Goal: Information Seeking & Learning: Check status

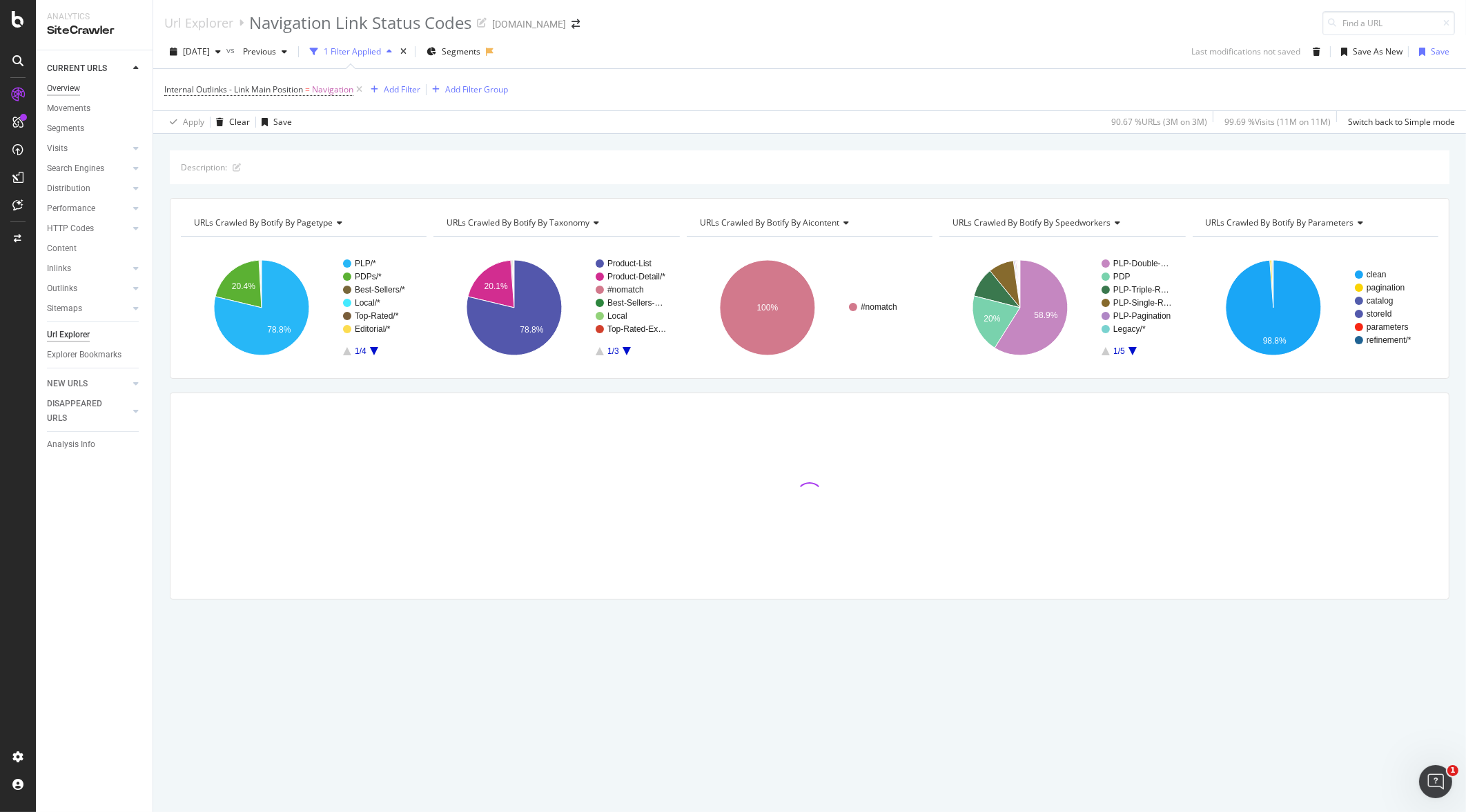
click at [64, 86] on div "Overview" at bounding box center [63, 88] width 33 height 15
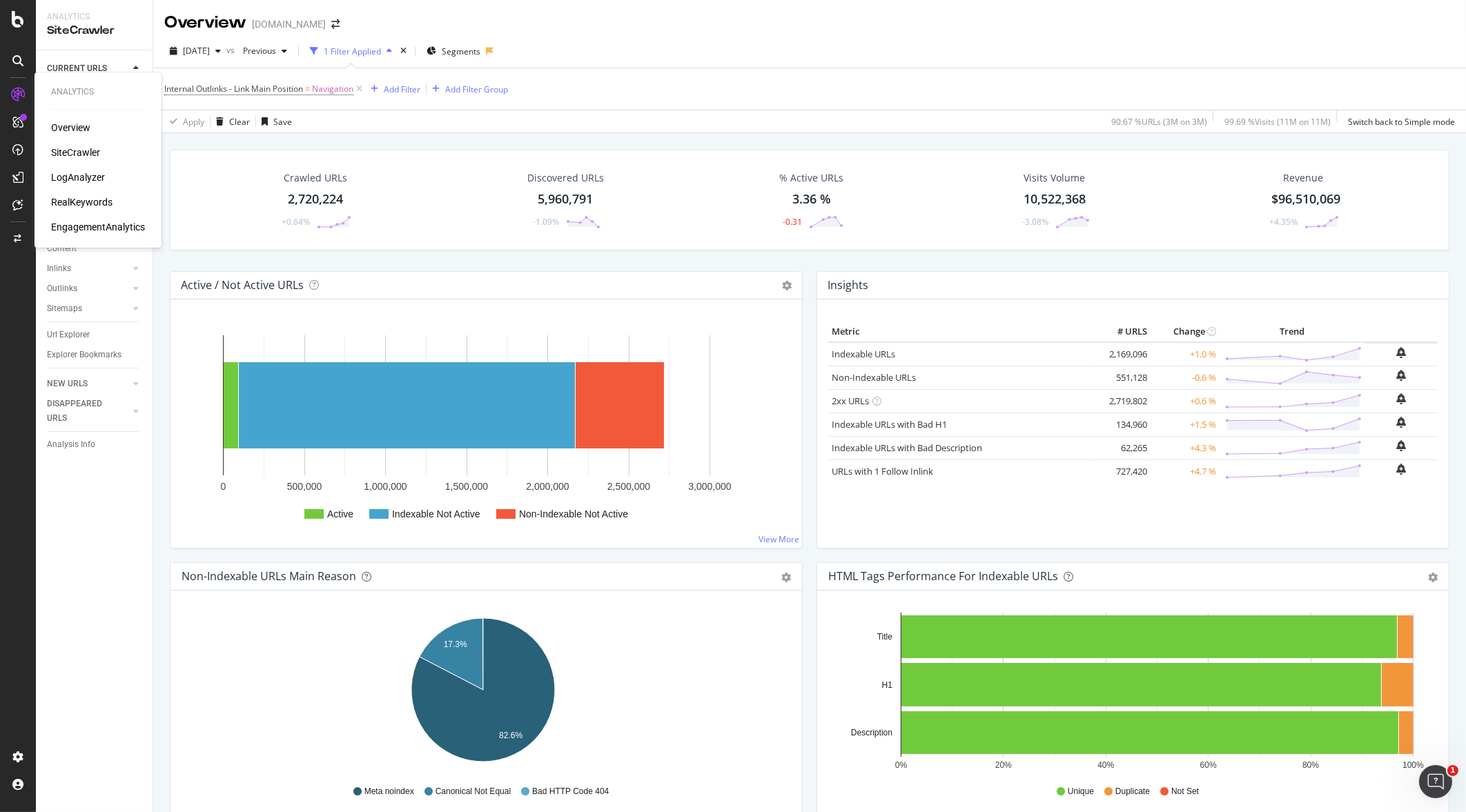
click at [87, 200] on div "RealKeywords" at bounding box center [82, 202] width 62 height 14
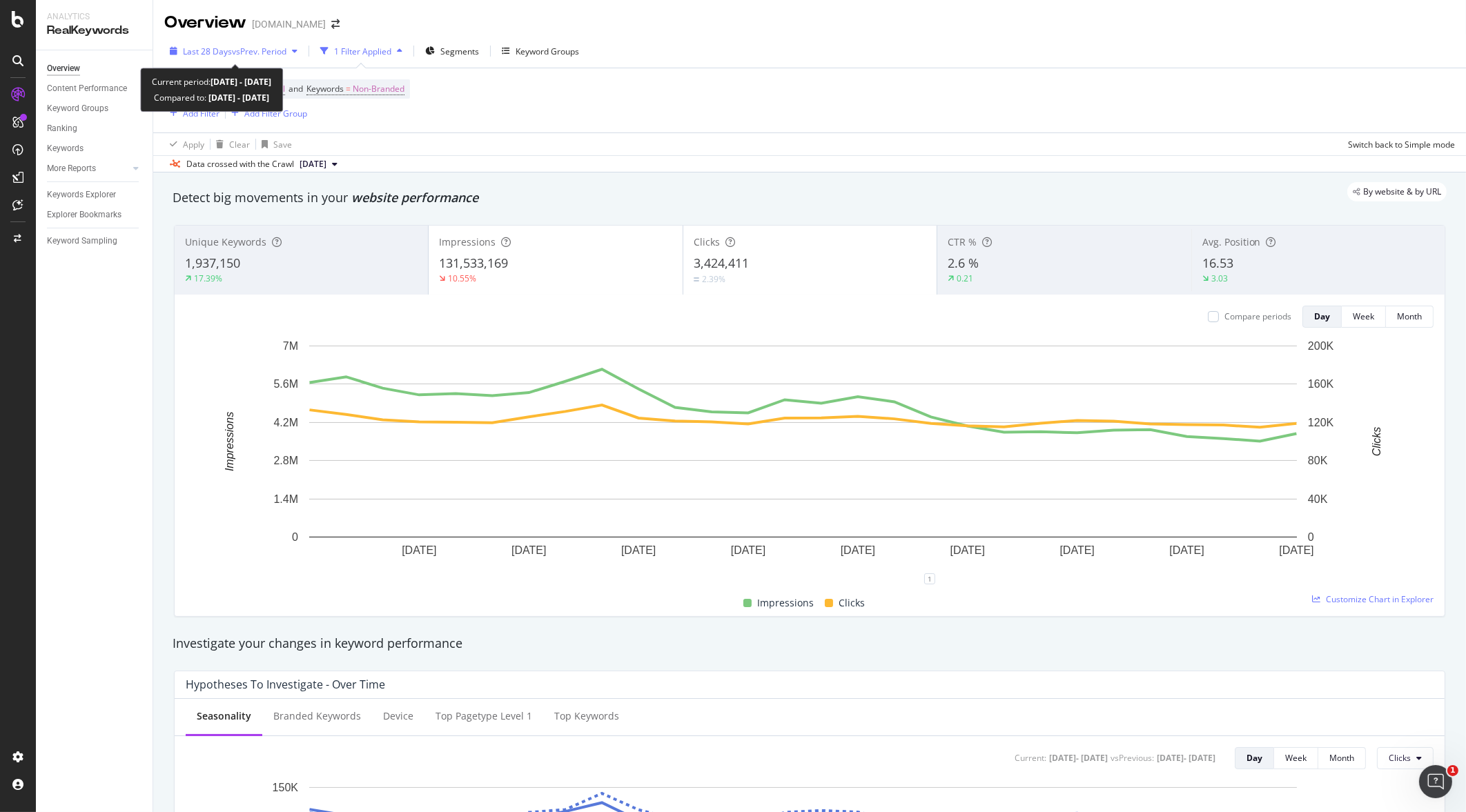
click at [241, 56] on div "Last 28 Days vs Prev. Period" at bounding box center [235, 51] width 104 height 12
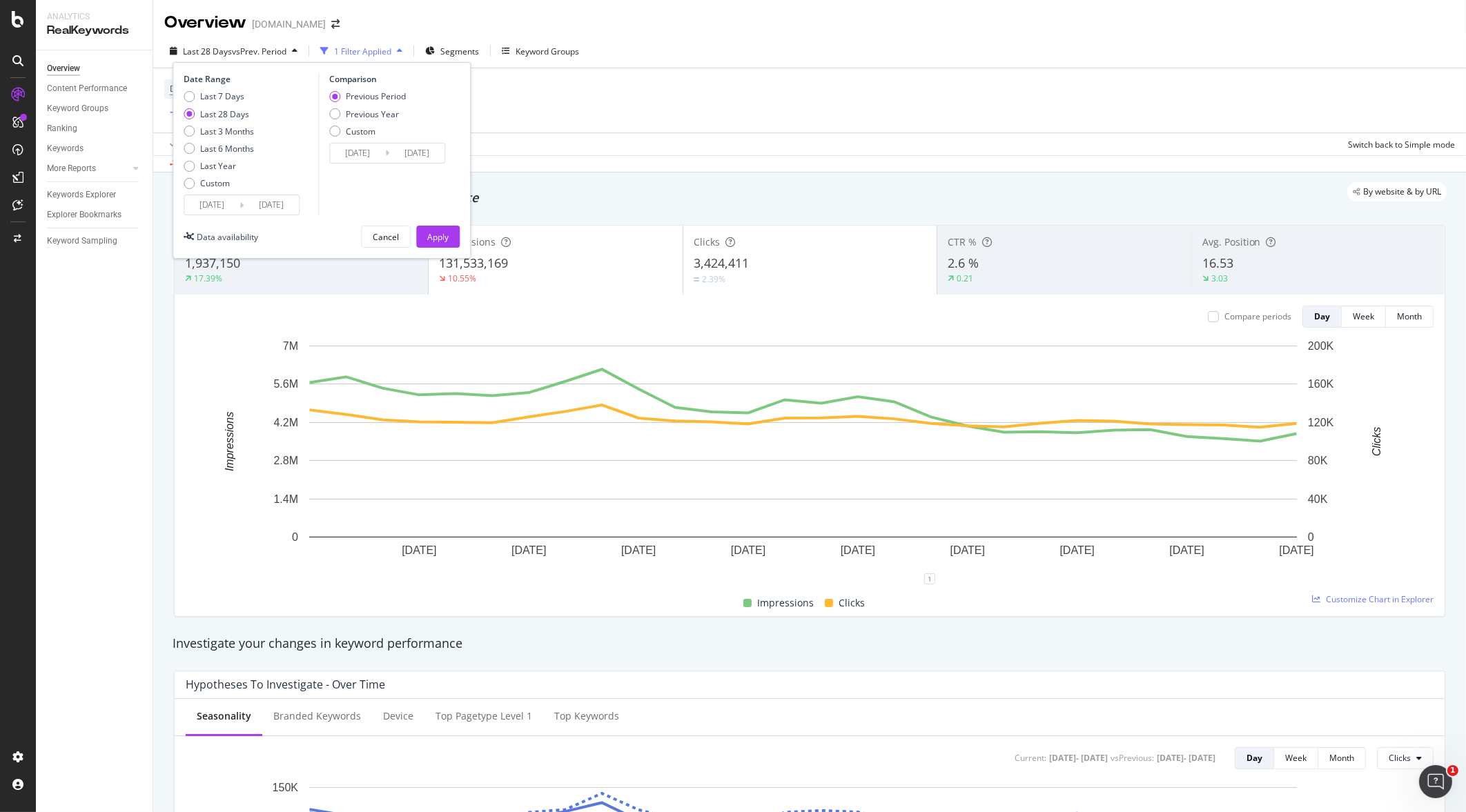
click at [225, 200] on input "[DATE]" at bounding box center [211, 205] width 55 height 20
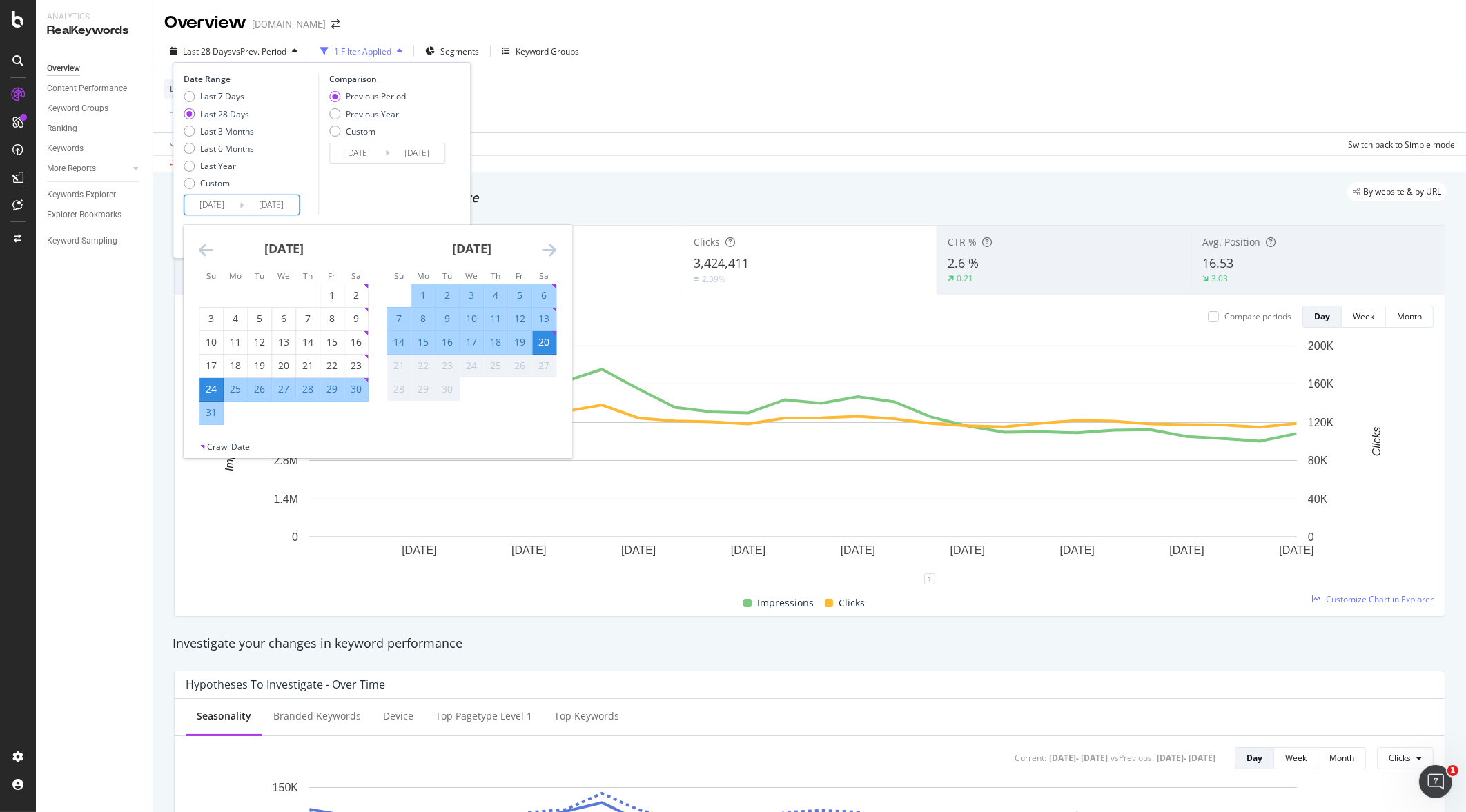
click at [399, 338] on div "14" at bounding box center [399, 343] width 24 height 14
type input "[DATE]"
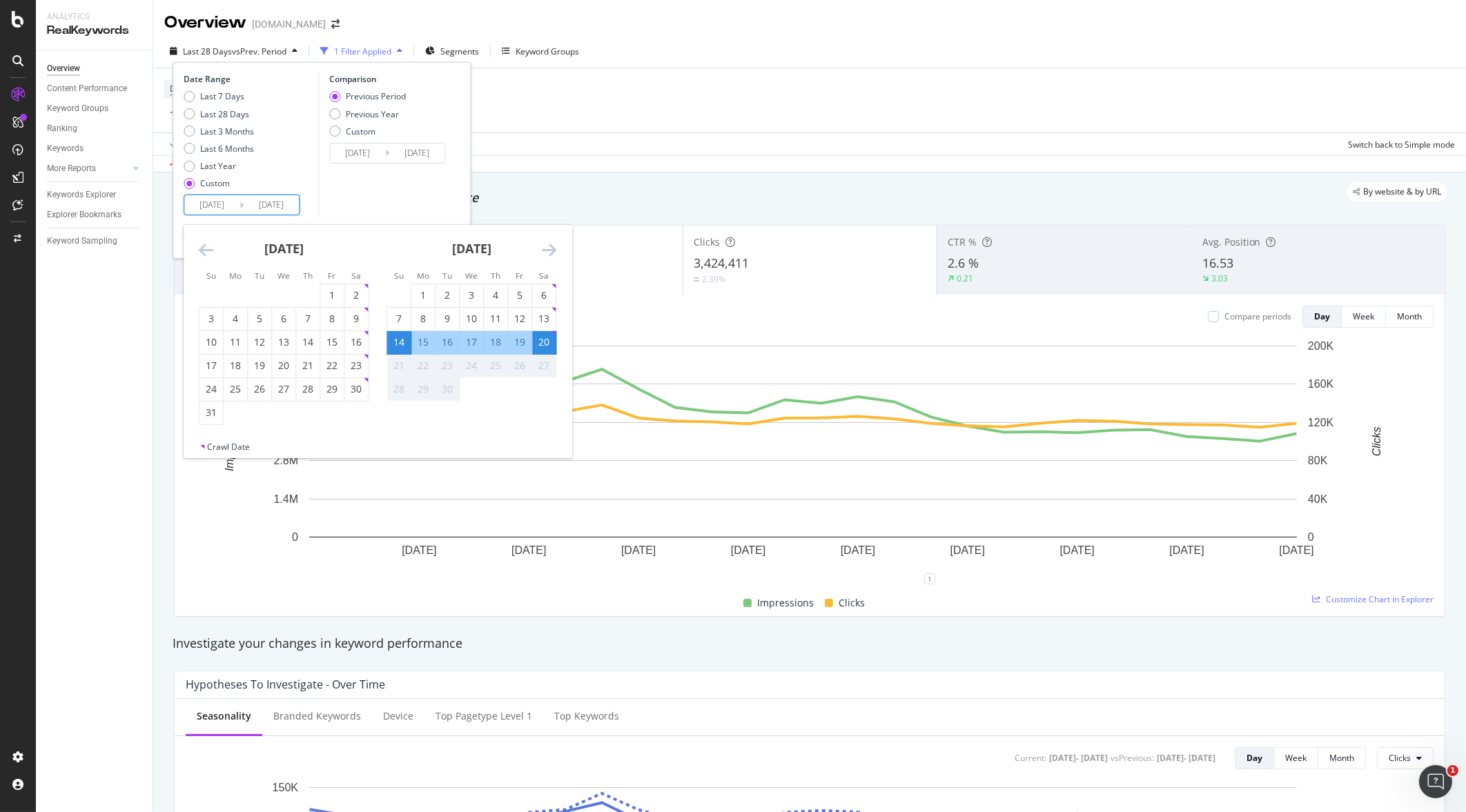
click at [549, 341] on div "20" at bounding box center [544, 343] width 24 height 14
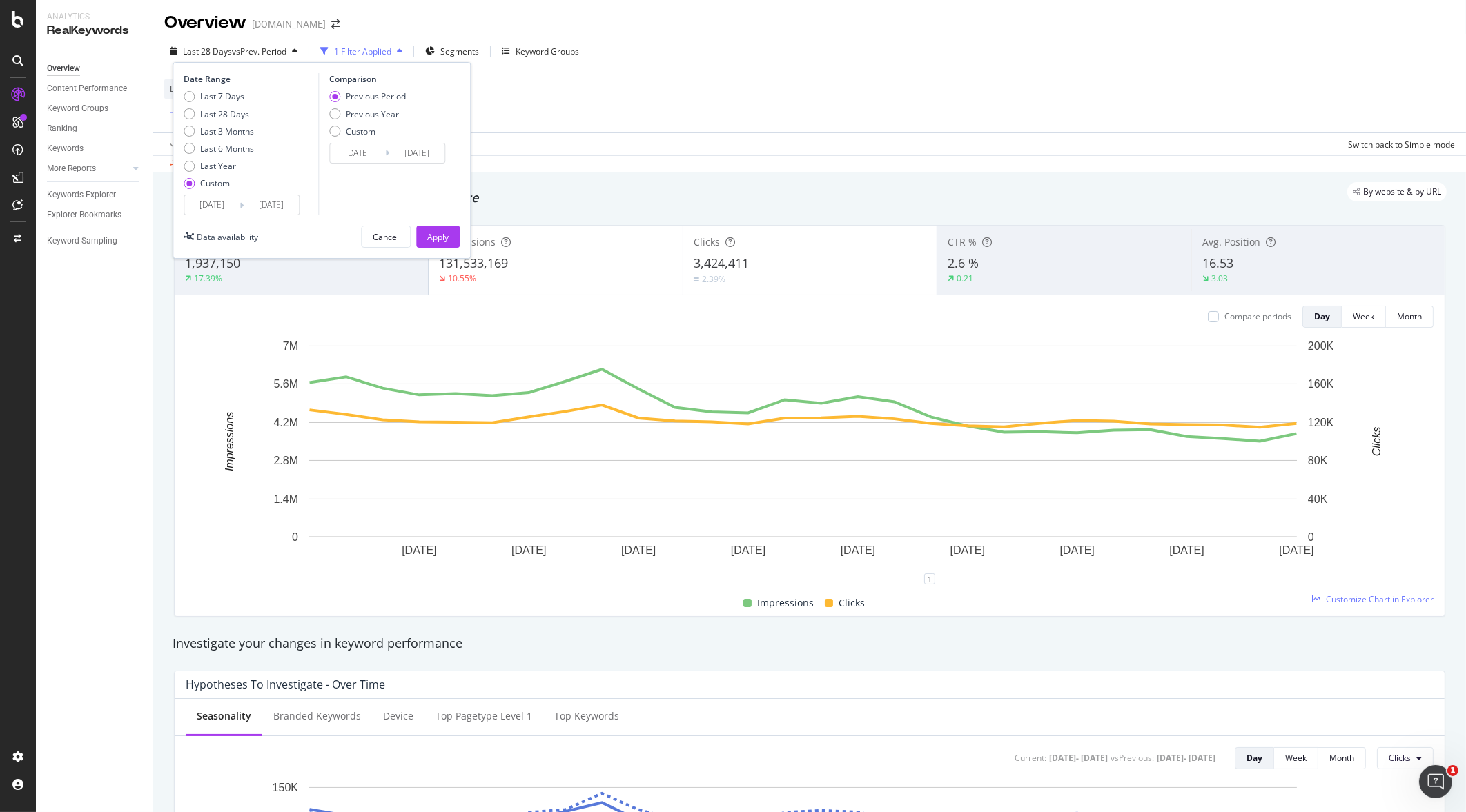
click at [256, 207] on input "[DATE]" at bounding box center [271, 205] width 55 height 20
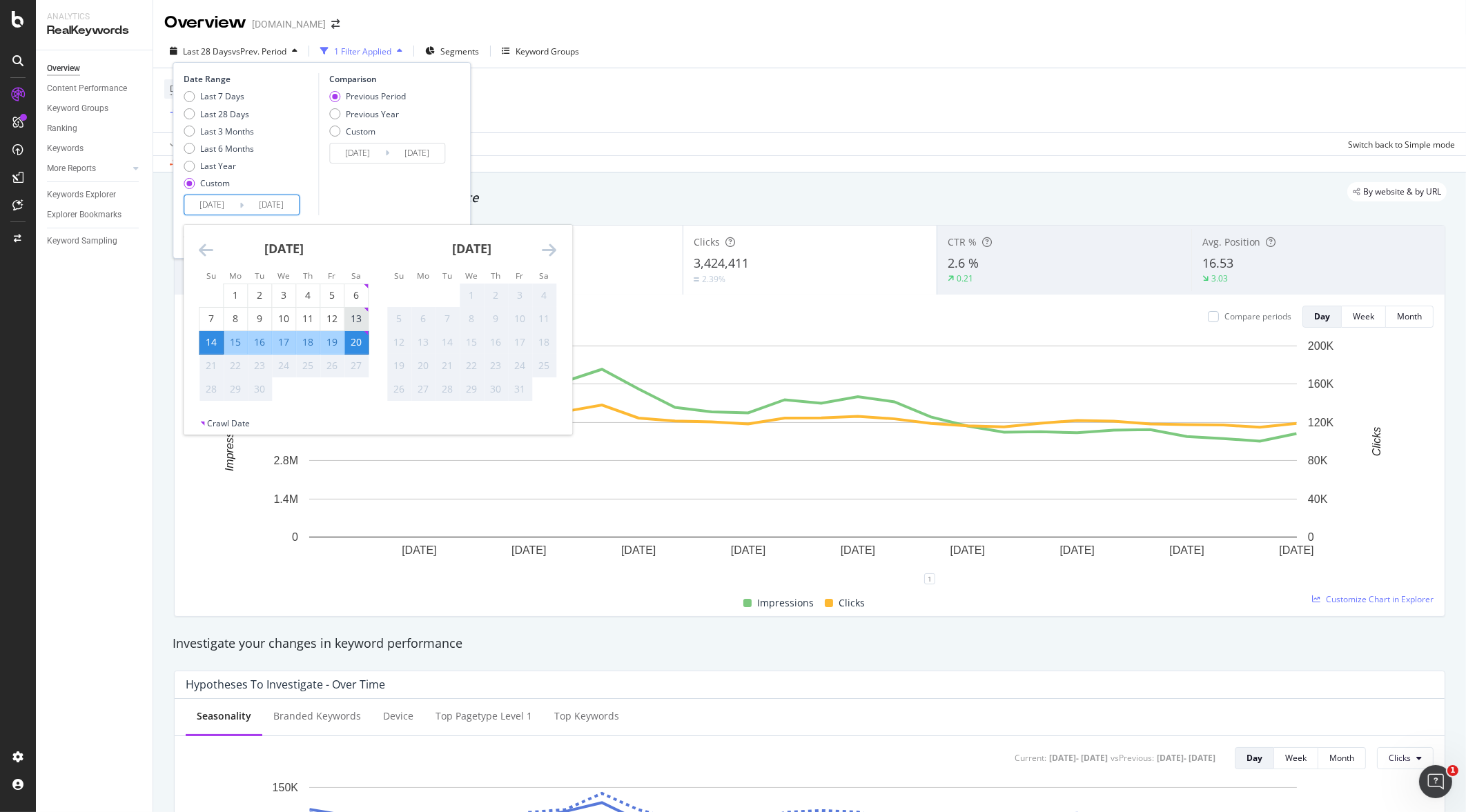
click at [352, 322] on div "13" at bounding box center [356, 319] width 24 height 14
type input "[DATE]"
click at [332, 341] on div "19" at bounding box center [332, 343] width 24 height 14
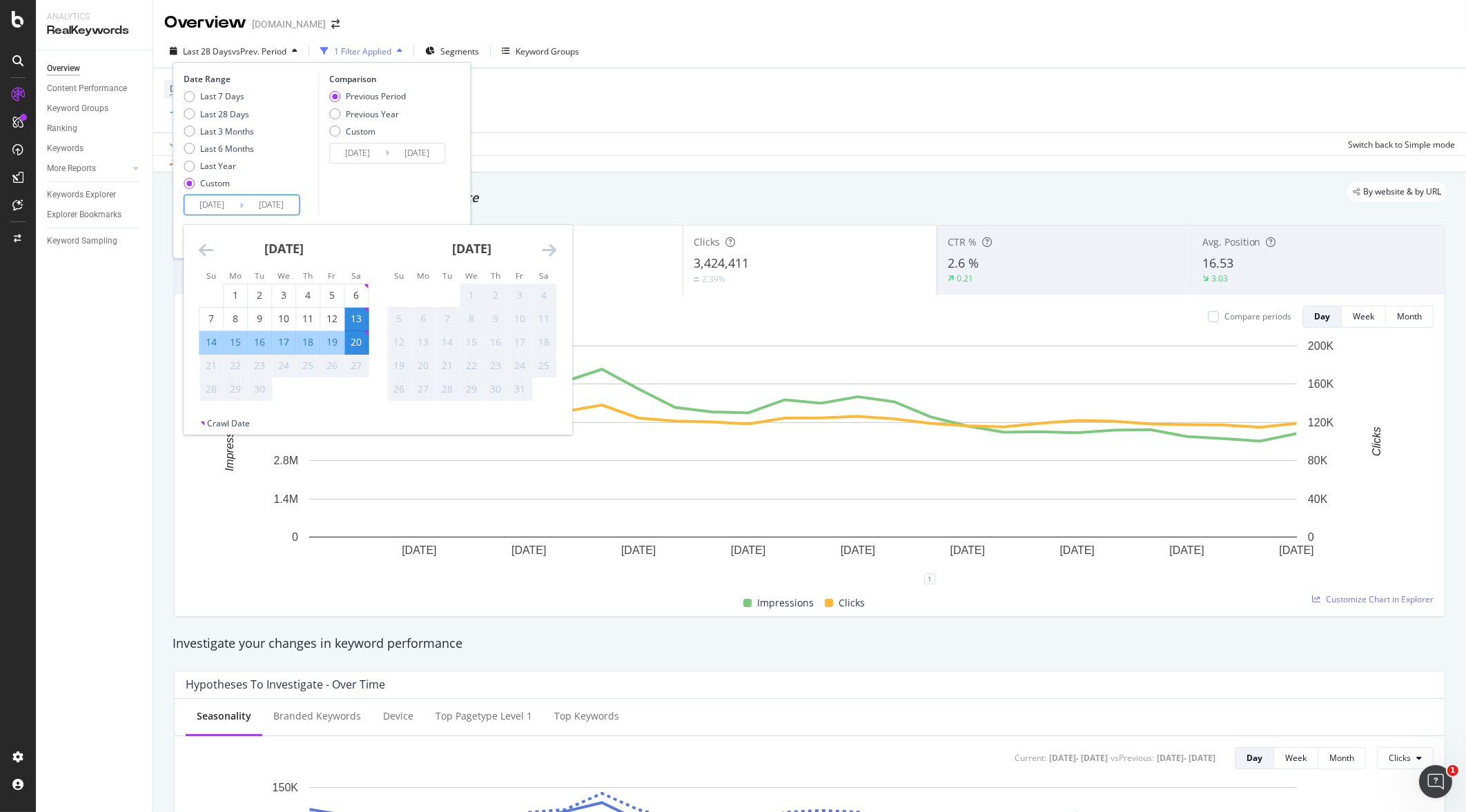
type input "[DATE]"
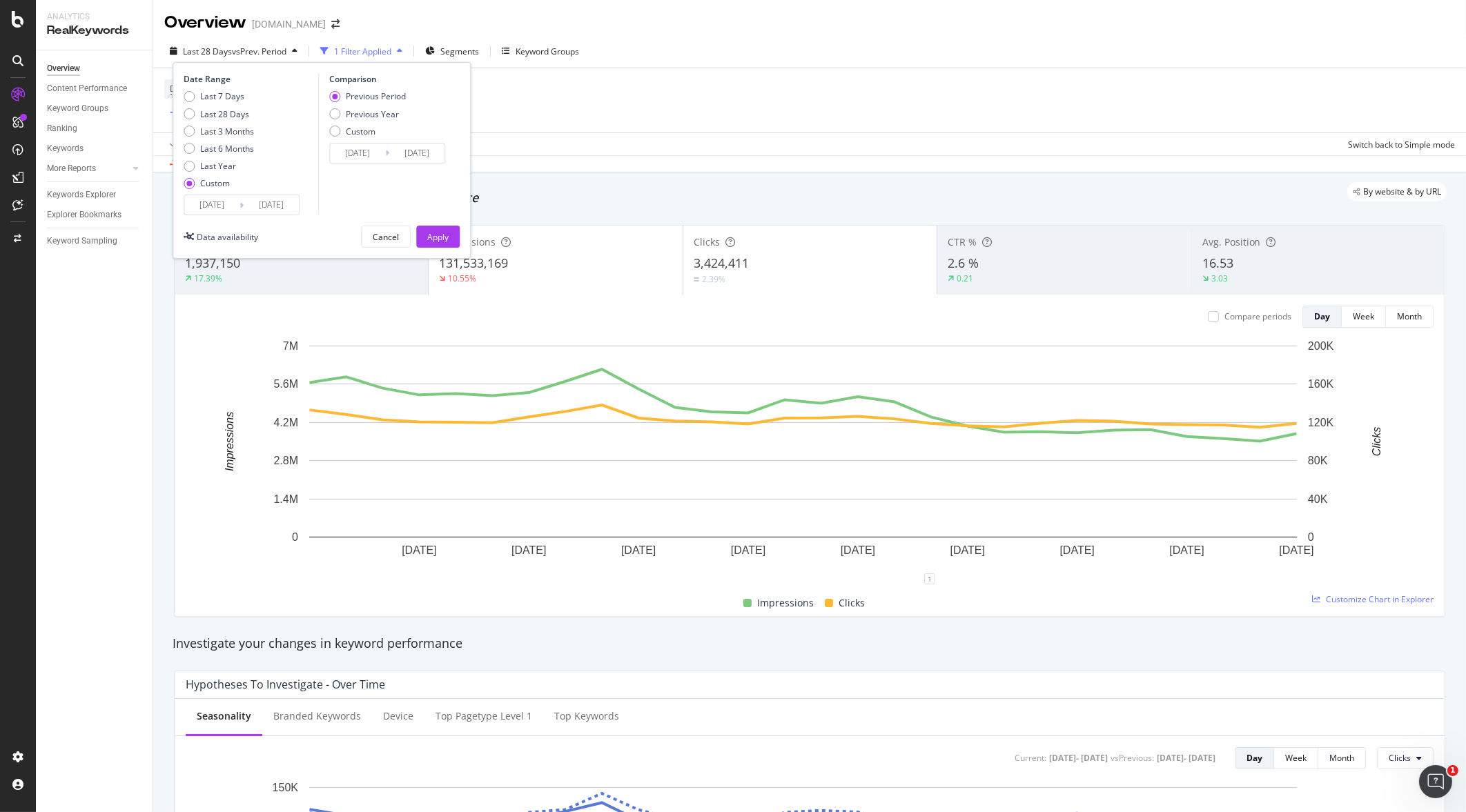
click at [369, 157] on input "[DATE]" at bounding box center [357, 153] width 55 height 20
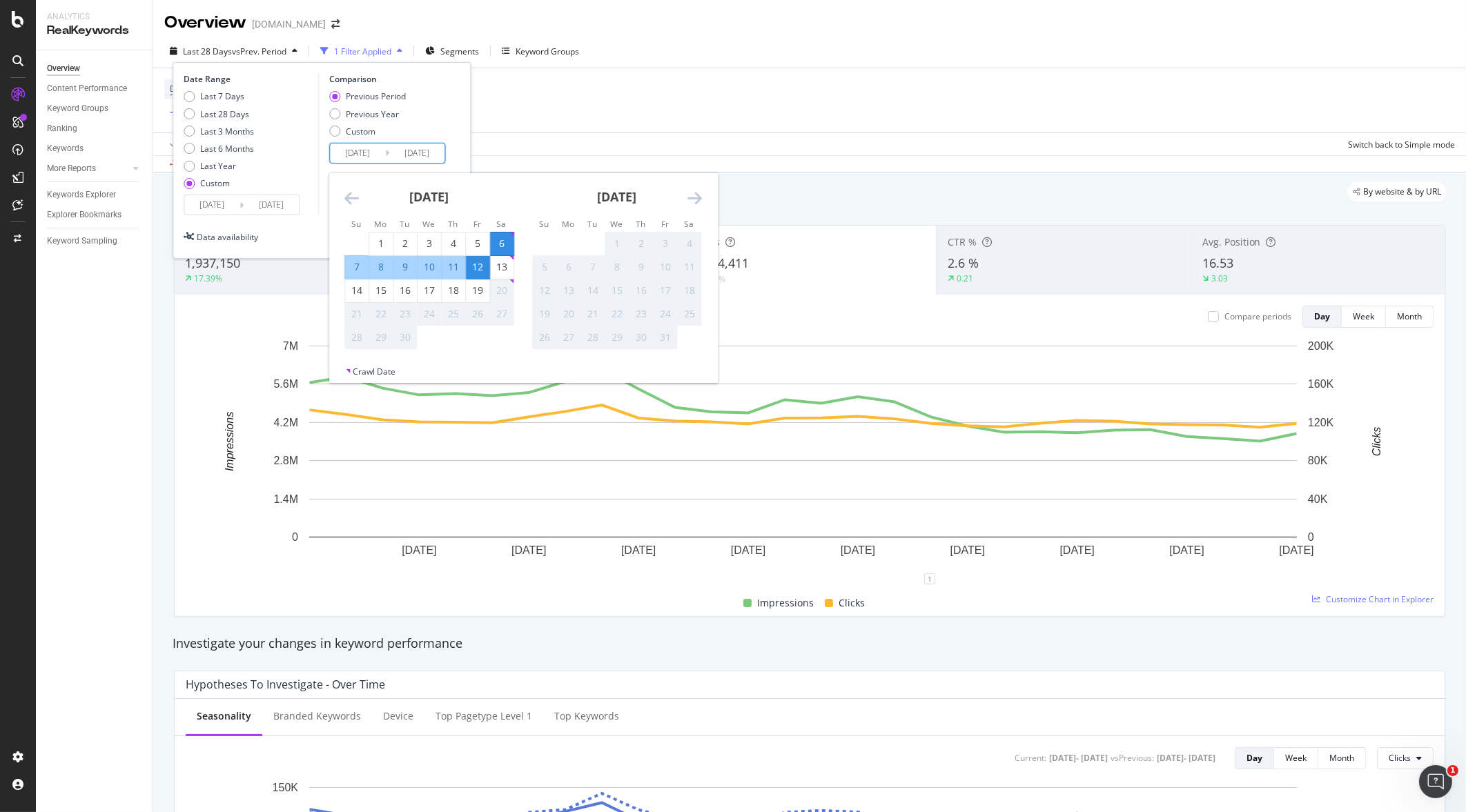
click at [409, 197] on strong "[DATE]" at bounding box center [429, 197] width 39 height 17
click at [346, 197] on icon "Move backward to switch to the previous month." at bounding box center [351, 198] width 15 height 17
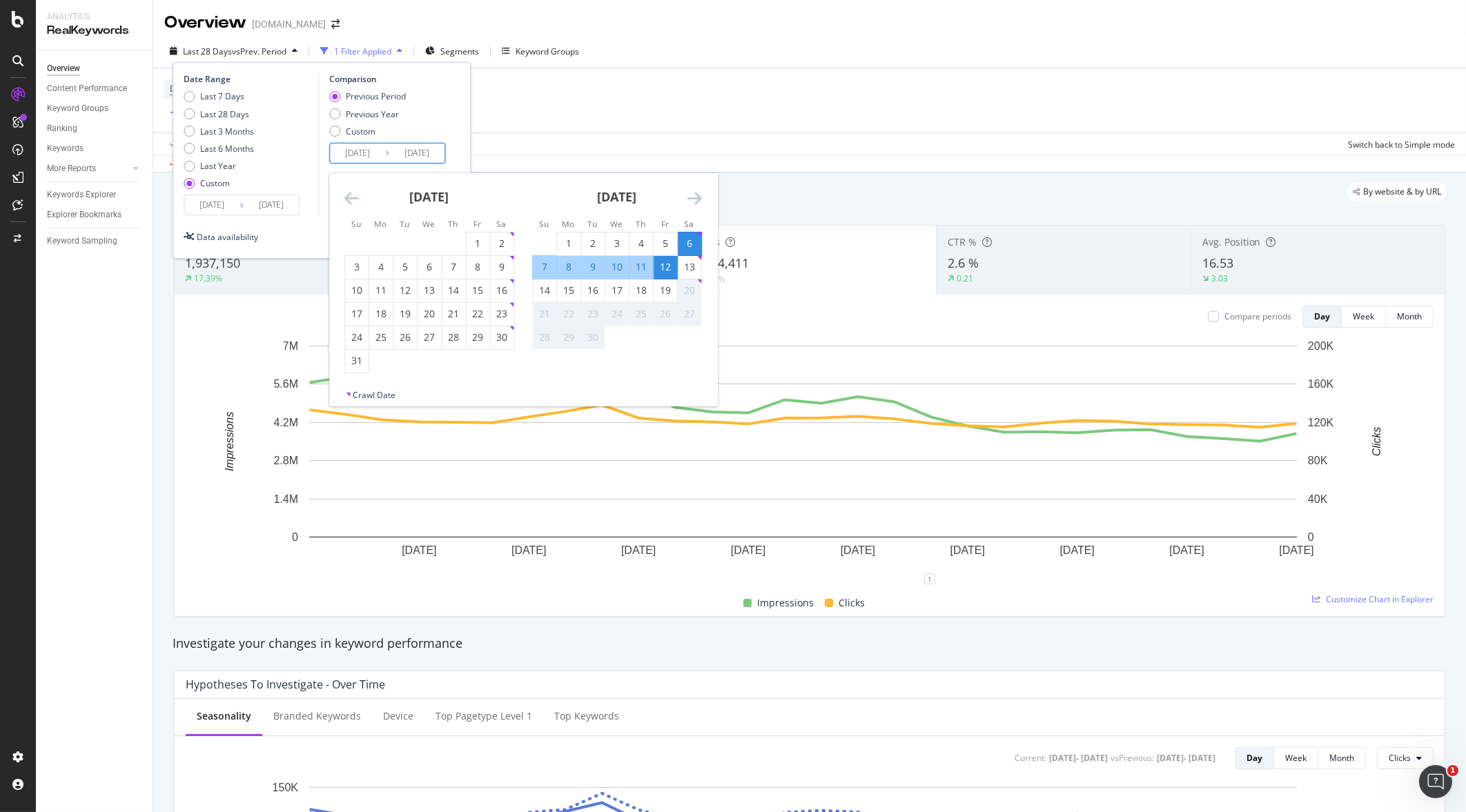
click at [346, 197] on icon "Move backward to switch to the previous month." at bounding box center [351, 198] width 15 height 17
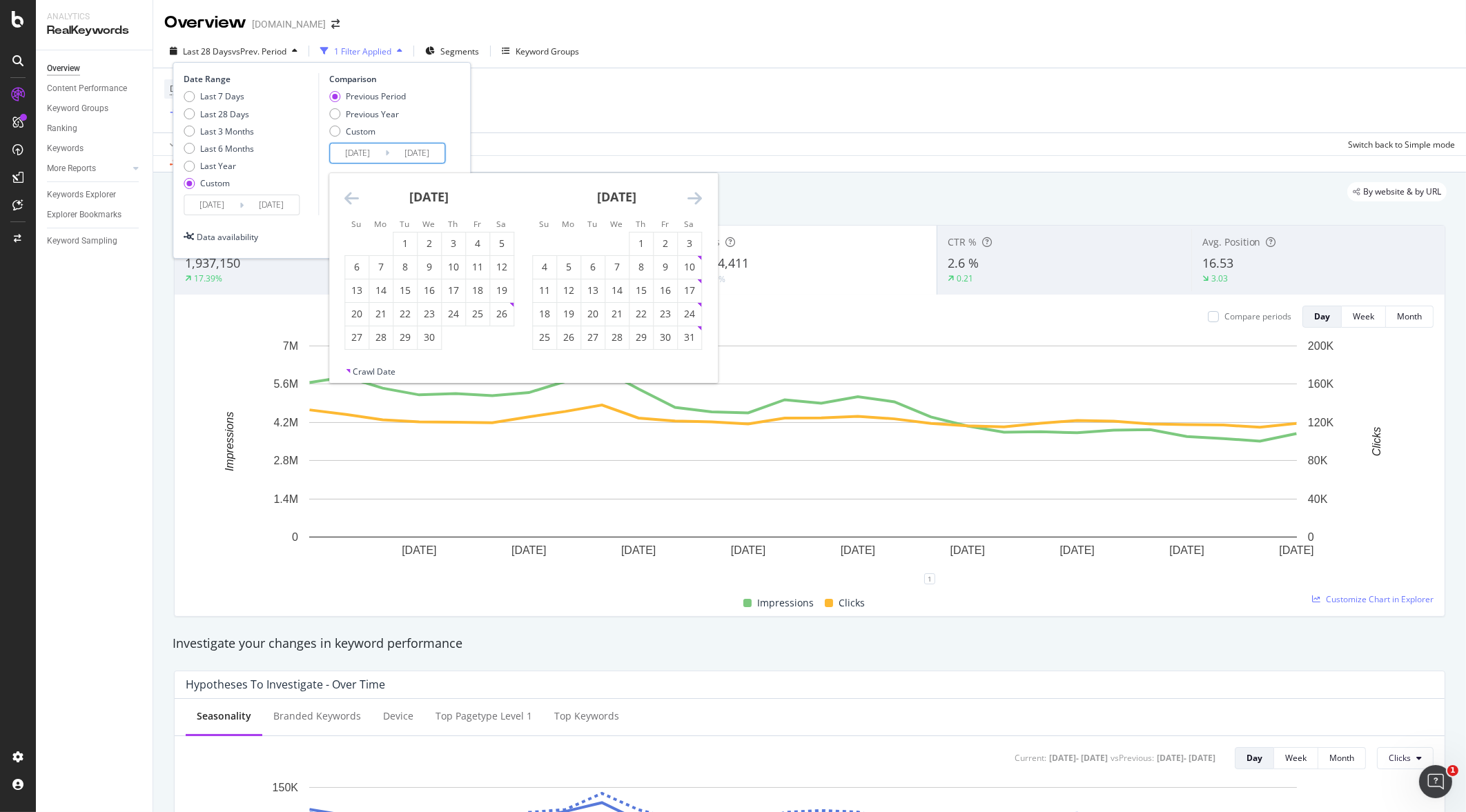
click at [346, 197] on icon "Move backward to switch to the previous month." at bounding box center [351, 198] width 15 height 17
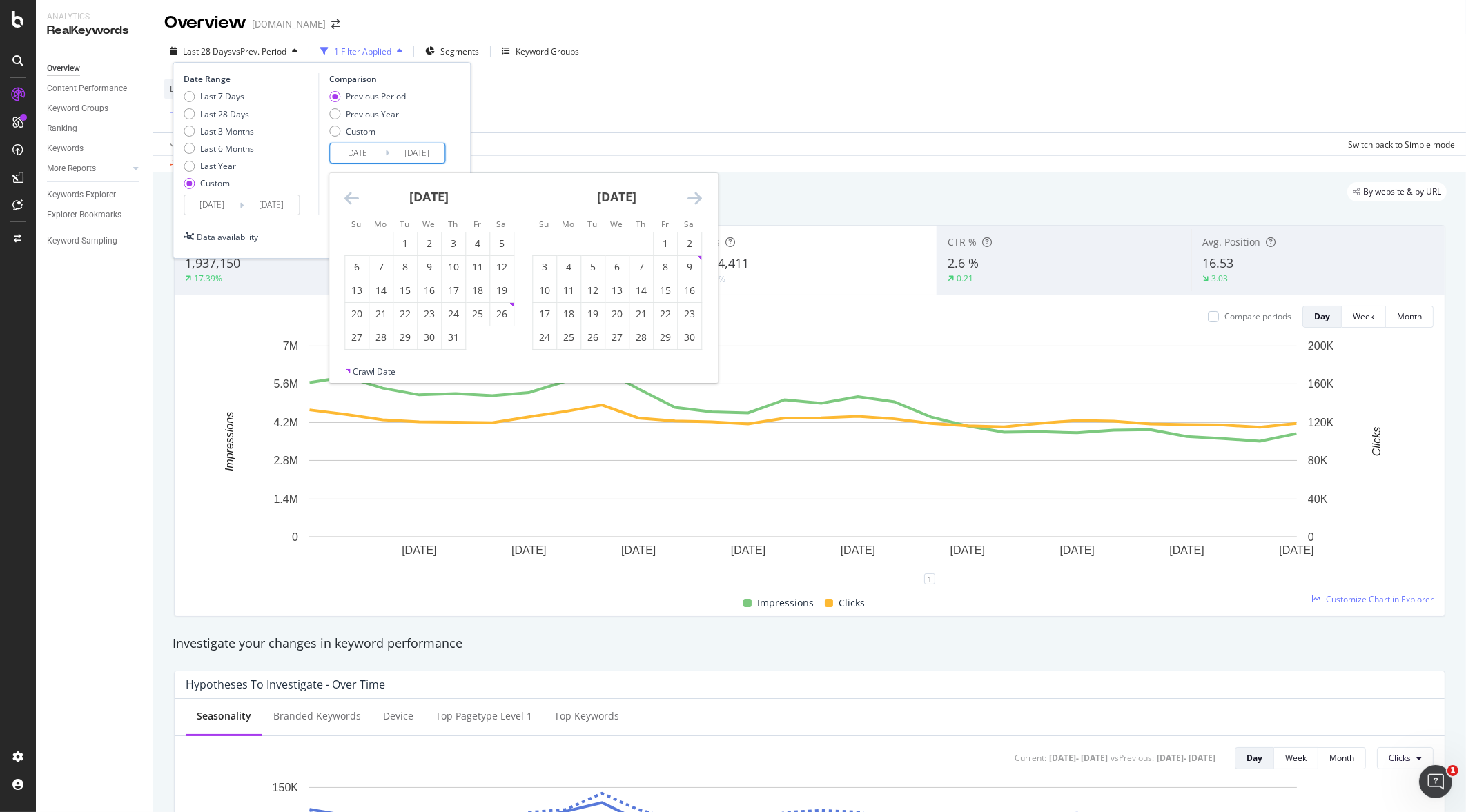
click at [346, 197] on icon "Move backward to switch to the previous month." at bounding box center [351, 198] width 15 height 17
click at [494, 268] on div "14" at bounding box center [502, 267] width 24 height 14
type input "[DATE]"
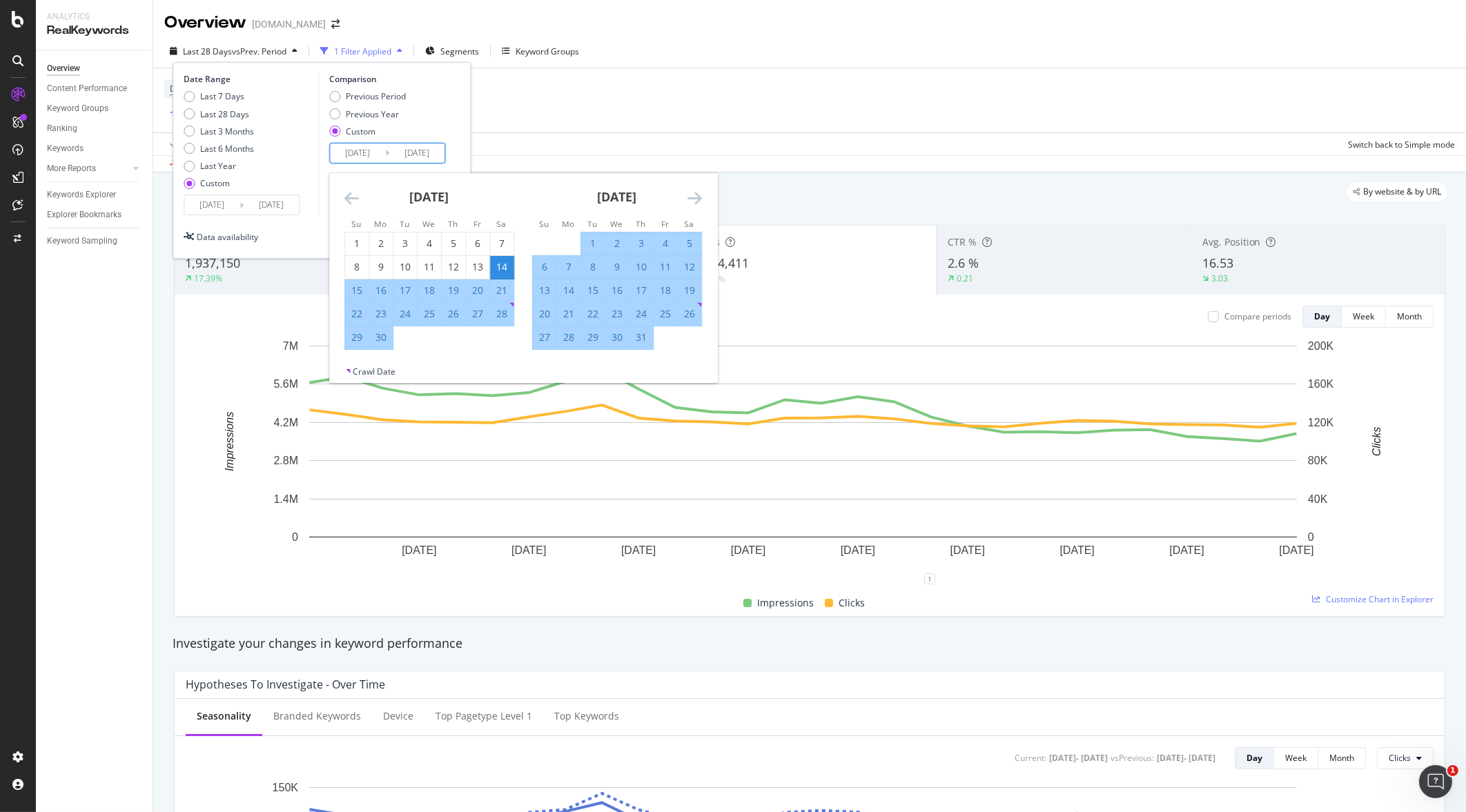
click at [474, 290] on div "20" at bounding box center [478, 291] width 24 height 14
type input "[DATE]"
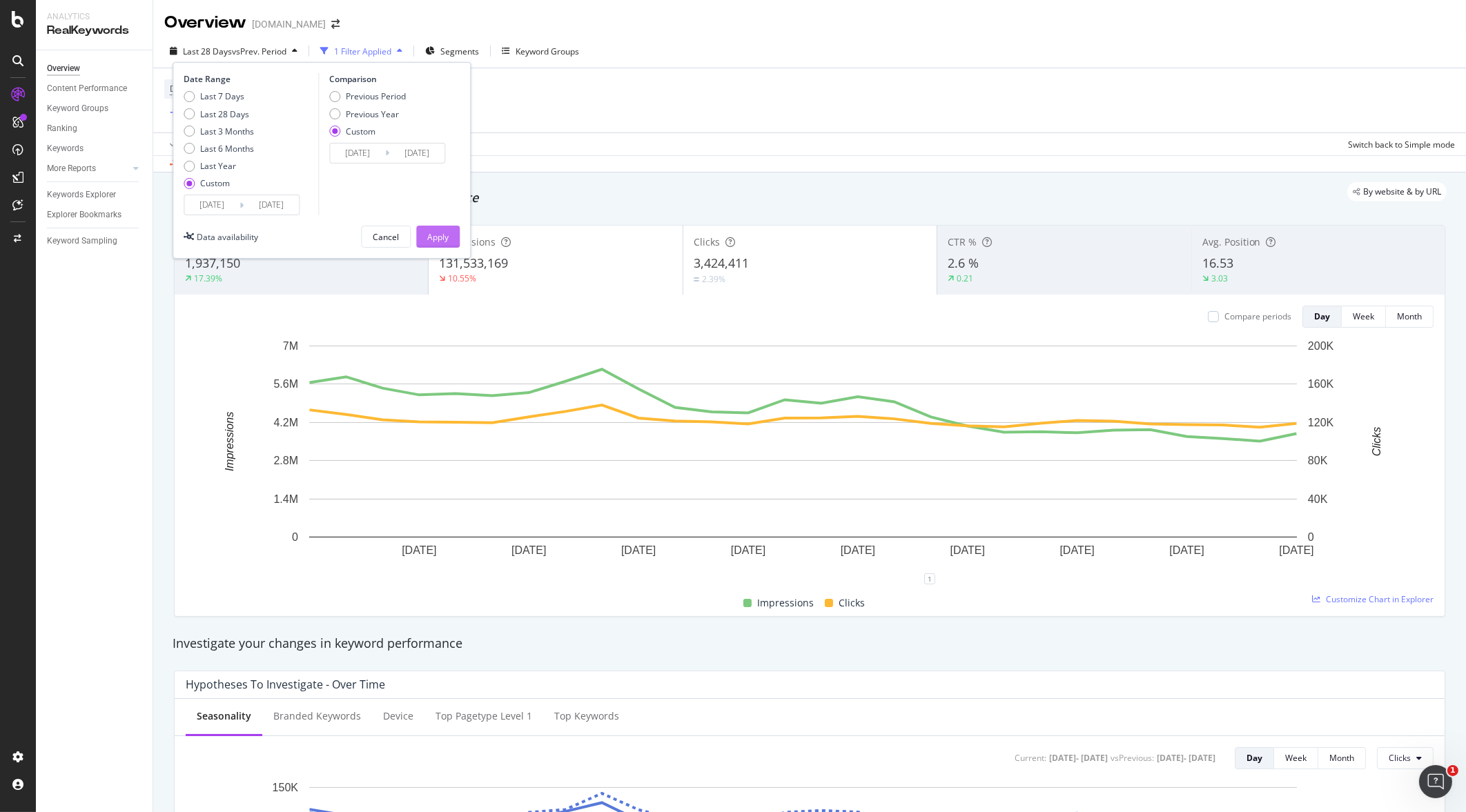
click at [448, 238] on div "Apply" at bounding box center [438, 237] width 22 height 12
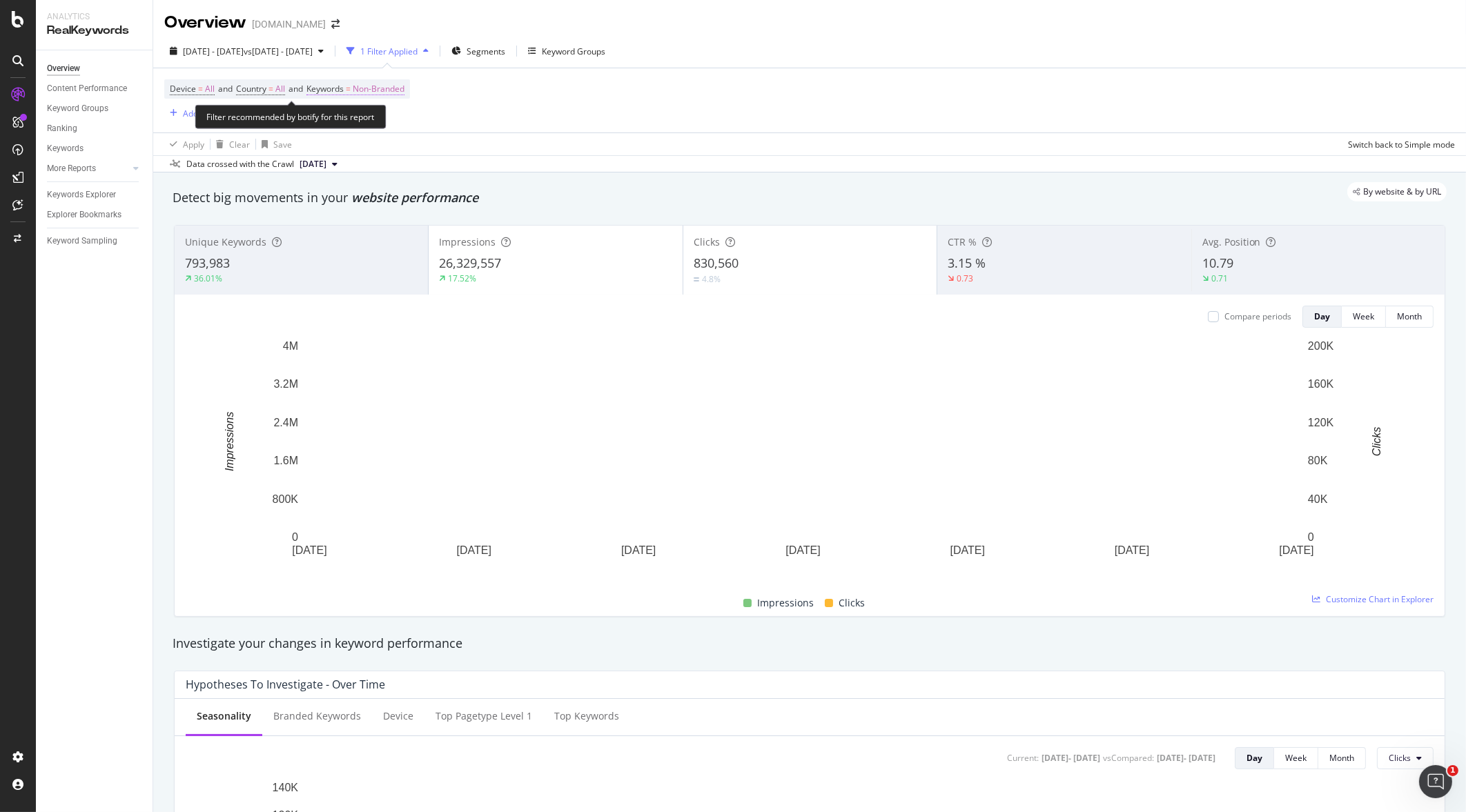
click at [350, 94] on span "=" at bounding box center [348, 88] width 5 height 12
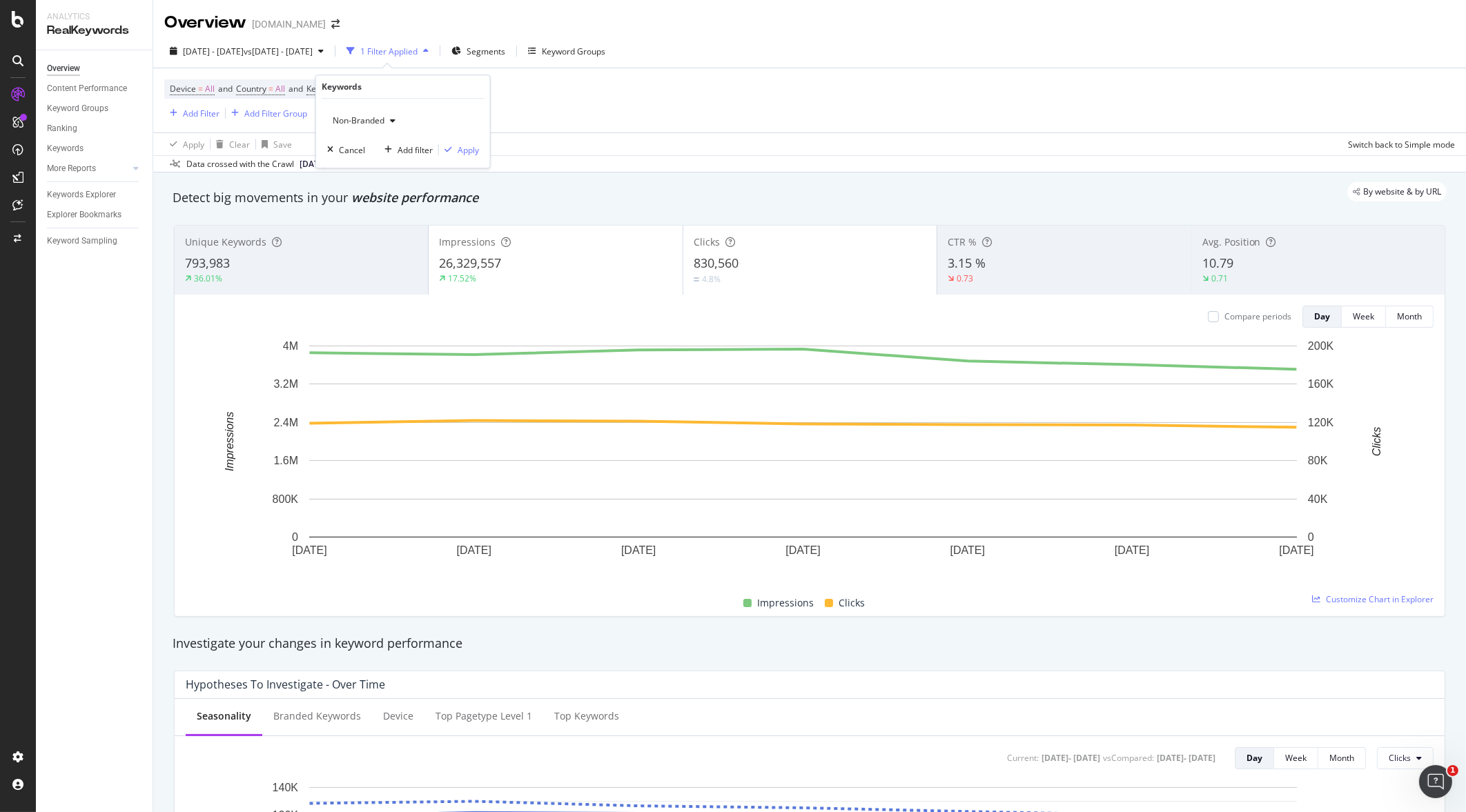
click at [385, 121] on div "button" at bounding box center [393, 121] width 17 height 8
click at [344, 225] on span "All" at bounding box center [408, 228] width 141 height 13
click at [467, 145] on div "Apply" at bounding box center [468, 150] width 22 height 12
